Goal: Information Seeking & Learning: Learn about a topic

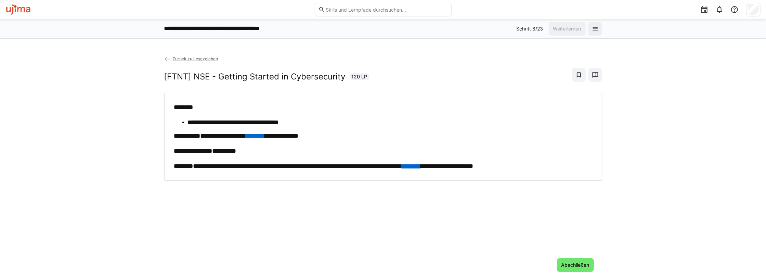
click at [254, 50] on div "**********" at bounding box center [383, 157] width 766 height 237
click at [196, 57] on span "Zurück zu Lesezeichen" at bounding box center [196, 58] width 46 height 5
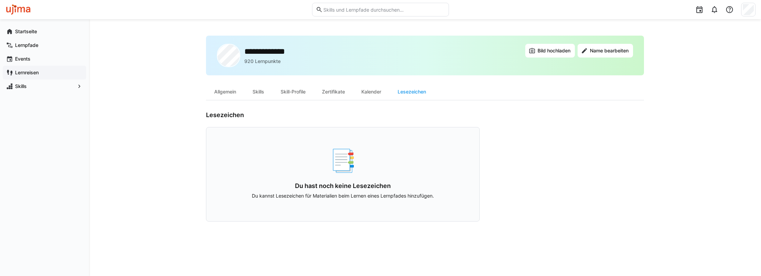
click at [0, 0] on app-navigation-label "Lernreisen" at bounding box center [0, 0] width 0 height 0
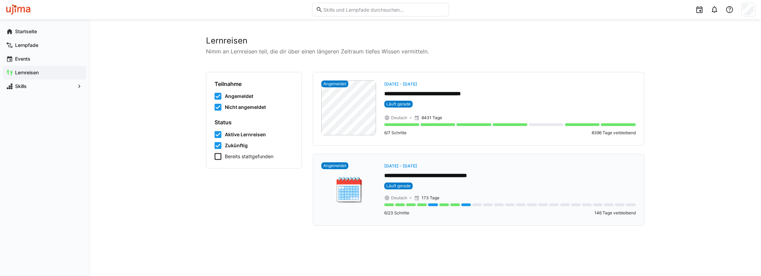
click at [417, 164] on span "[DATE] - [DATE]" at bounding box center [400, 165] width 33 height 5
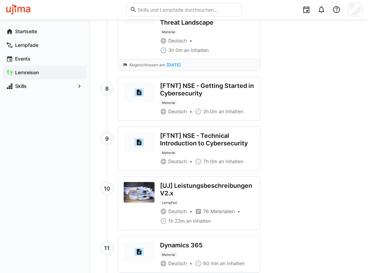
scroll to position [616, 0]
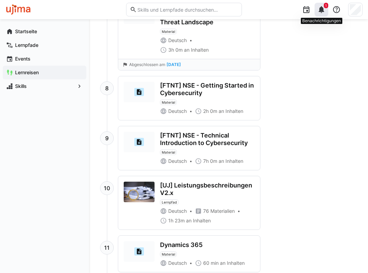
click at [320, 13] on eds-icon at bounding box center [321, 9] width 8 height 8
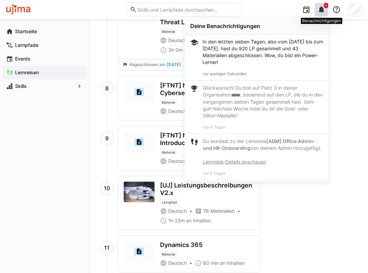
click at [320, 13] on eds-icon at bounding box center [321, 9] width 8 height 8
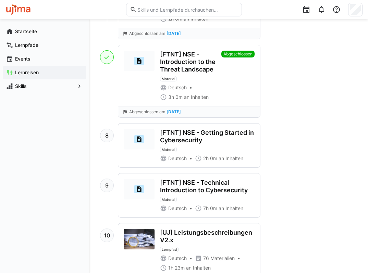
scroll to position [445, 0]
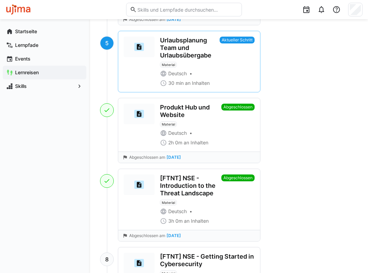
click at [0, 0] on app-navigation-label "Lernreisen" at bounding box center [0, 0] width 0 height 0
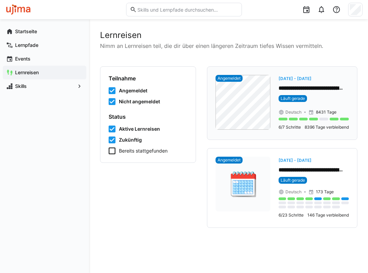
click at [317, 87] on p "**********" at bounding box center [313, 89] width 70 height 8
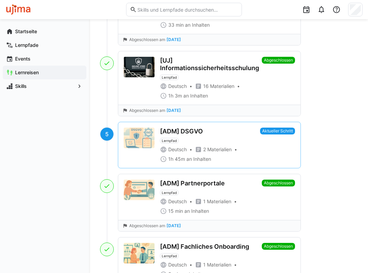
scroll to position [445, 0]
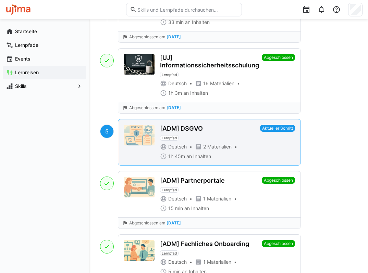
click at [226, 136] on div "[ADM] DSGVO Lernpfad" at bounding box center [208, 133] width 97 height 16
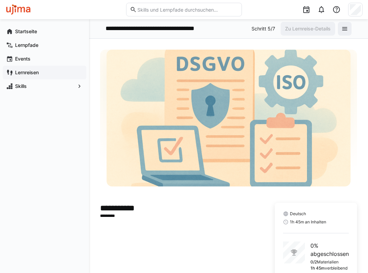
click at [0, 0] on app-navigation-label "Lernreisen" at bounding box center [0, 0] width 0 height 0
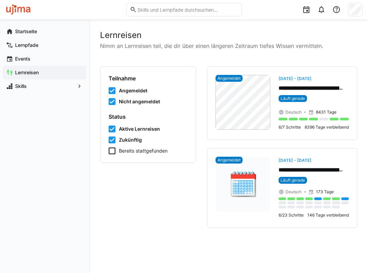
click at [238, 28] on div "**********" at bounding box center [228, 146] width 279 height 254
click at [306, 162] on span "[DATE] - [DATE]" at bounding box center [294, 160] width 33 height 5
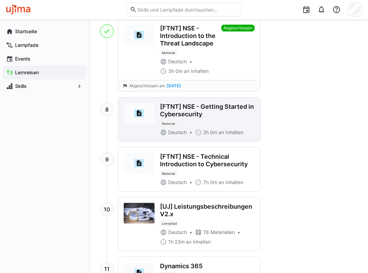
scroll to position [582, 0]
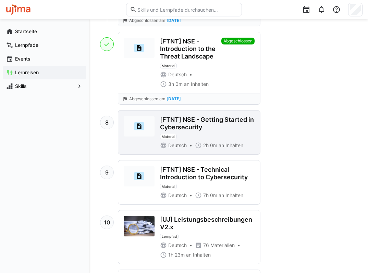
click at [223, 123] on div "[FTNT] NSE - Getting Started in Cybersecurity" at bounding box center [207, 123] width 94 height 15
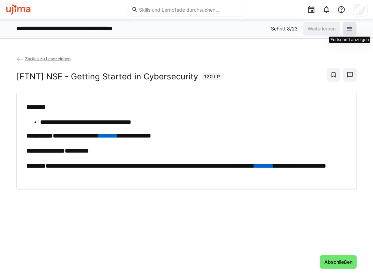
click at [348, 28] on eds-icon at bounding box center [349, 28] width 7 height 7
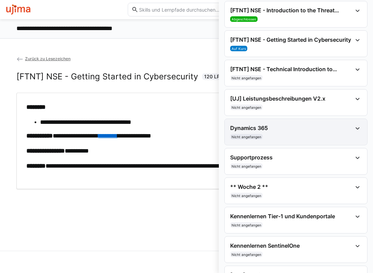
scroll to position [274, 0]
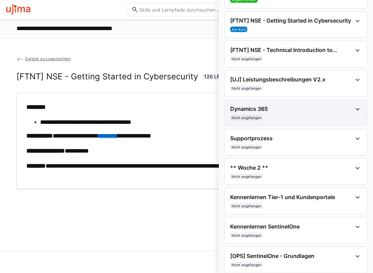
click at [354, 109] on eds-icon at bounding box center [357, 109] width 8 height 8
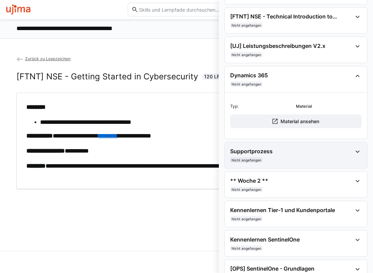
scroll to position [308, 0]
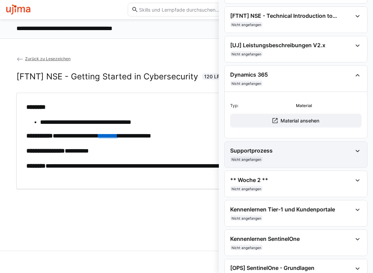
click at [357, 152] on eds-icon at bounding box center [357, 151] width 8 height 8
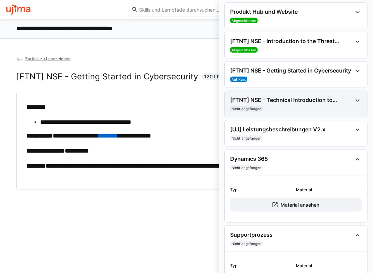
scroll to position [240, 0]
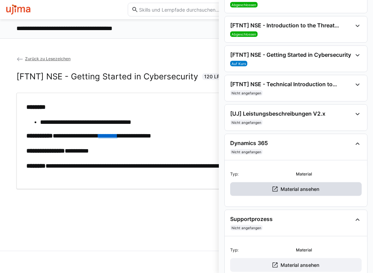
click at [293, 189] on span "Material ansehen" at bounding box center [299, 189] width 41 height 7
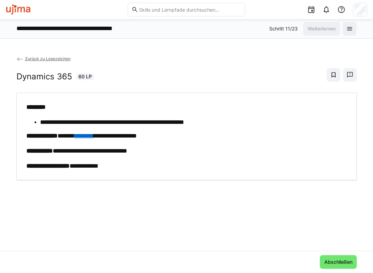
click at [57, 58] on span "Zurück zu Lesezeichen" at bounding box center [48, 58] width 46 height 5
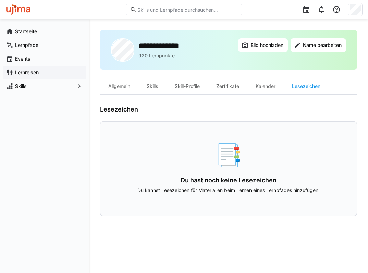
click at [0, 0] on app-navigation-label "Lernreisen" at bounding box center [0, 0] width 0 height 0
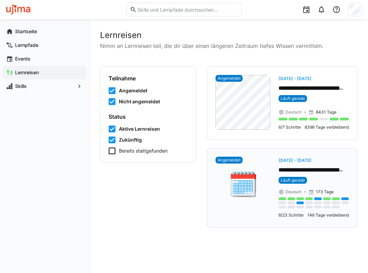
click at [311, 159] on span "[DATE] - [DATE]" at bounding box center [294, 160] width 33 height 5
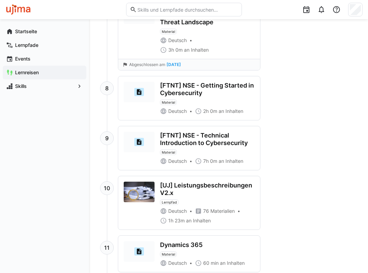
scroll to position [513, 0]
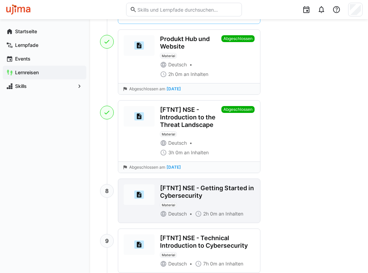
click at [233, 194] on div "[FTNT] NSE - Getting Started in Cybersecurity" at bounding box center [207, 192] width 94 height 15
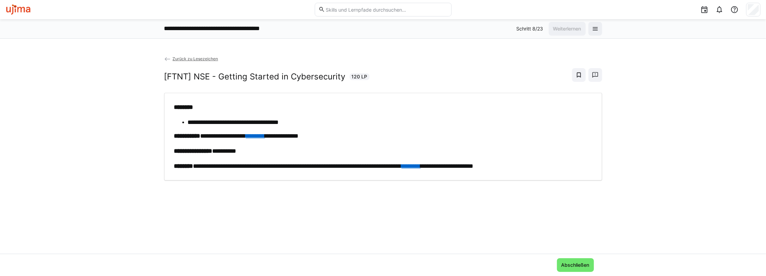
click at [372, 72] on div "**********" at bounding box center [383, 154] width 766 height 199
click at [372, 87] on div "**********" at bounding box center [383, 154] width 766 height 199
